Goal: Information Seeking & Learning: Find specific fact

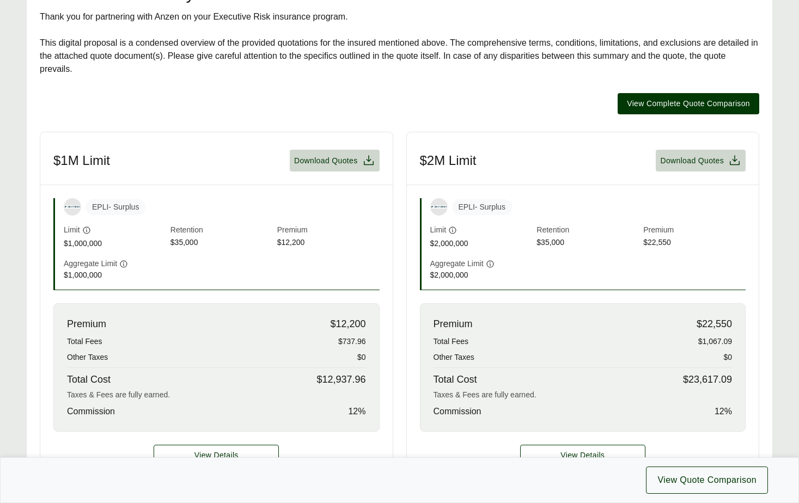
scroll to position [272, 0]
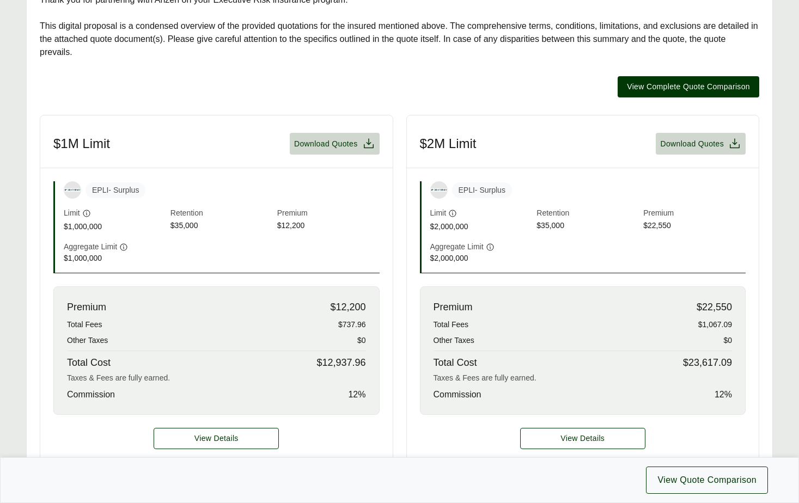
click at [685, 363] on span "$23,617.09" at bounding box center [707, 363] width 49 height 15
click at [714, 363] on span "$23,617.09" at bounding box center [707, 363] width 49 height 15
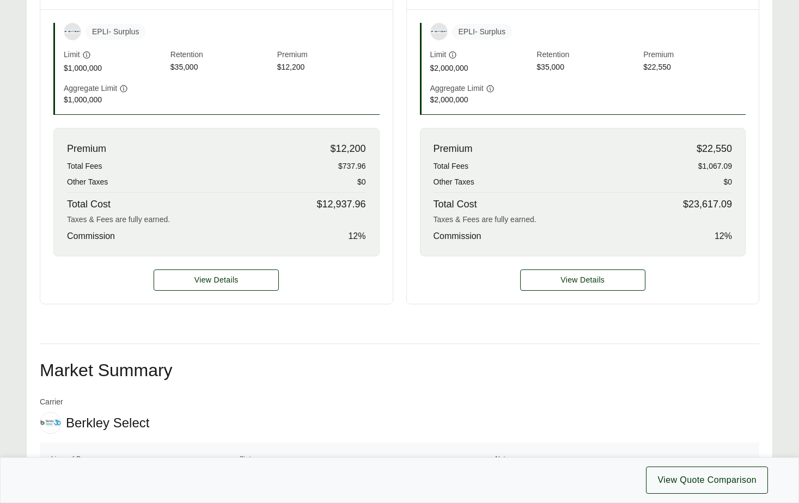
scroll to position [436, 0]
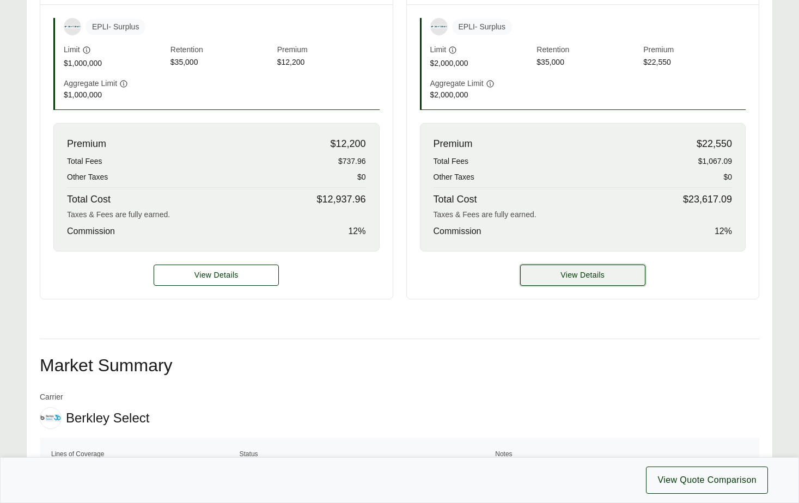
click at [609, 273] on button "View Details" at bounding box center [582, 275] width 125 height 21
click at [575, 275] on span "View Details" at bounding box center [582, 275] width 44 height 11
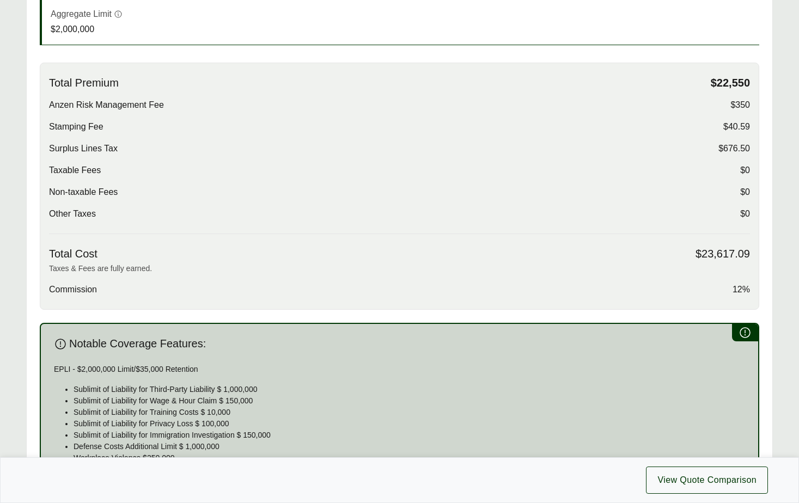
scroll to position [381, 0]
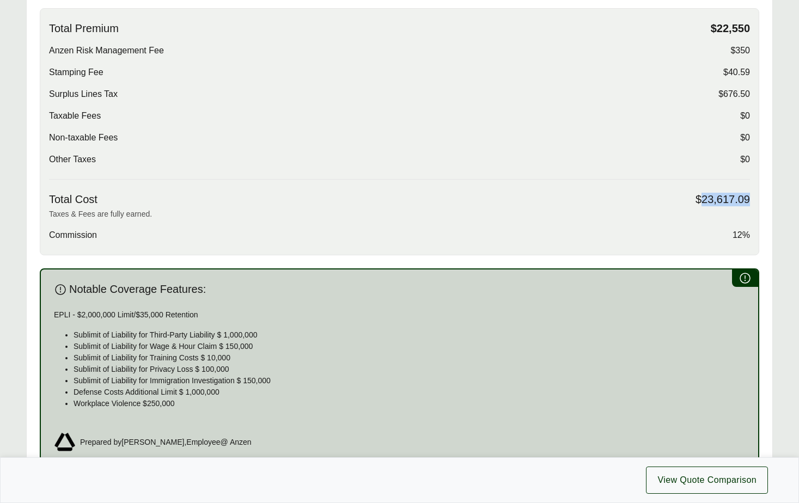
drag, startPoint x: 750, startPoint y: 195, endPoint x: 699, endPoint y: 202, distance: 51.1
click at [699, 202] on div "Total Premium $22,550 Anzen Risk Management Fee $350 Stamping Fee $40.59 Surplu…" at bounding box center [399, 131] width 719 height 247
copy span "23,617.09"
